Goal: Browse casually

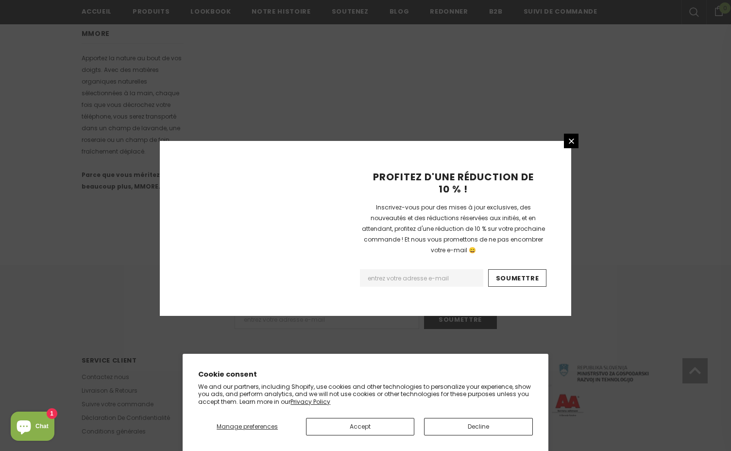
scroll to position [568, 0]
